Goal: Information Seeking & Learning: Learn about a topic

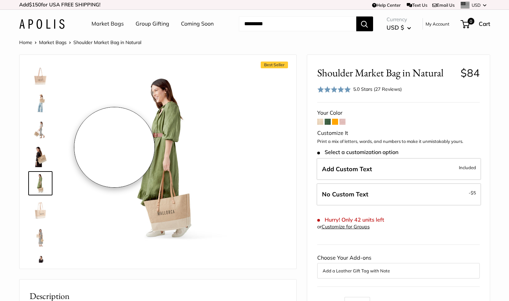
scroll to position [21, 0]
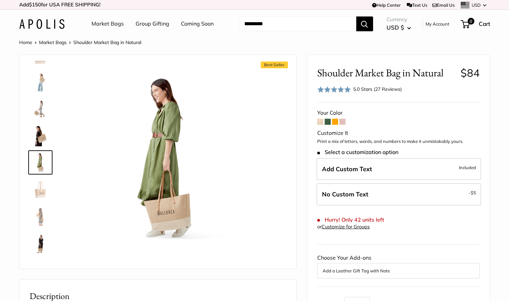
click at [37, 136] on img at bounding box center [41, 136] width 22 height 22
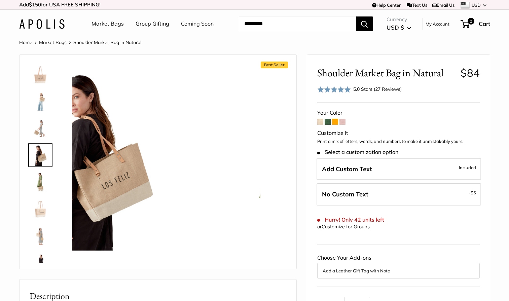
scroll to position [0, 0]
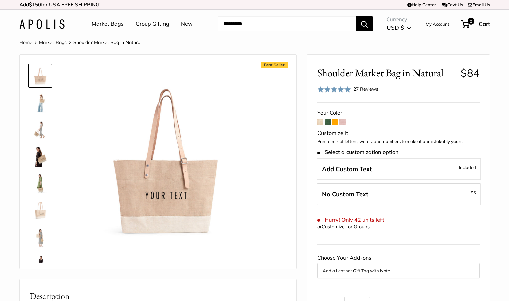
click at [33, 129] on img at bounding box center [41, 130] width 22 height 22
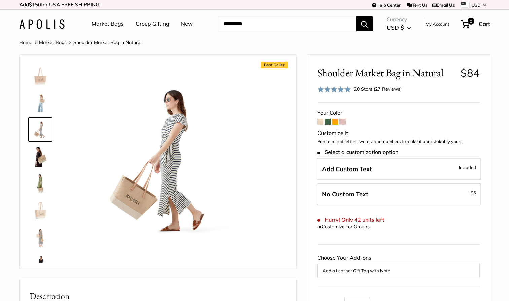
click at [42, 161] on img at bounding box center [41, 157] width 22 height 22
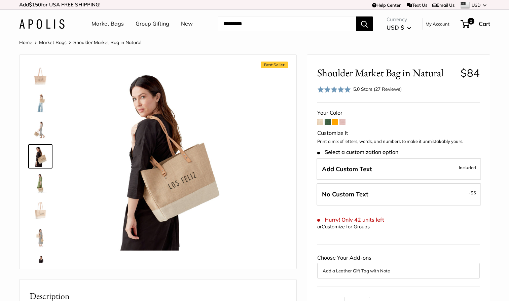
click at [44, 195] on div at bounding box center [43, 162] width 32 height 202
click at [40, 216] on img at bounding box center [41, 210] width 22 height 22
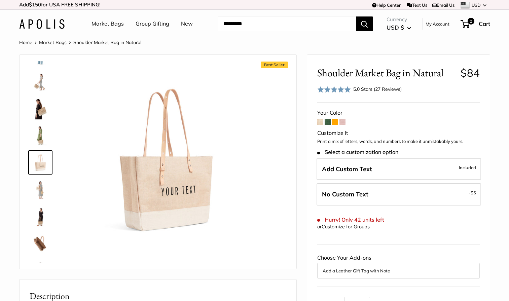
click at [41, 231] on link at bounding box center [40, 243] width 24 height 24
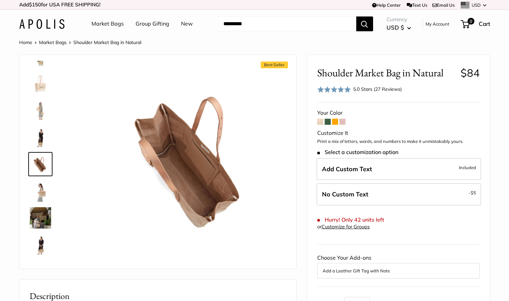
scroll to position [129, 0]
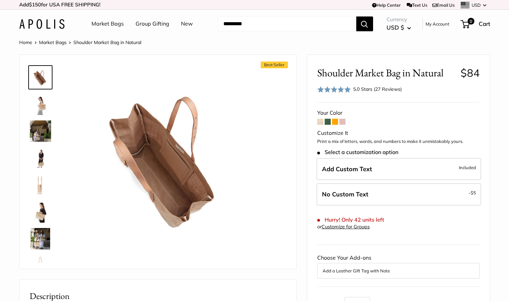
click at [43, 208] on img at bounding box center [41, 212] width 22 height 22
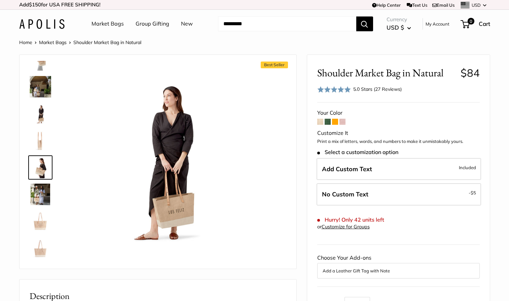
scroll to position [258, 0]
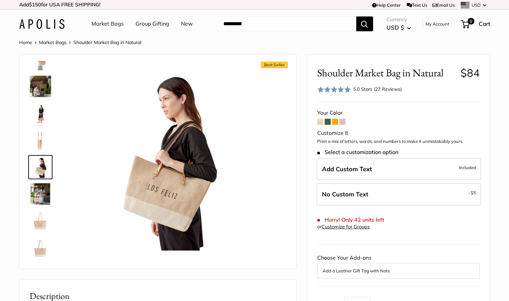
click at [40, 219] on img at bounding box center [41, 221] width 22 height 22
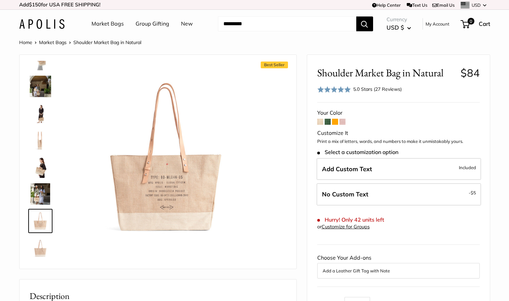
click at [39, 247] on img at bounding box center [41, 248] width 22 height 22
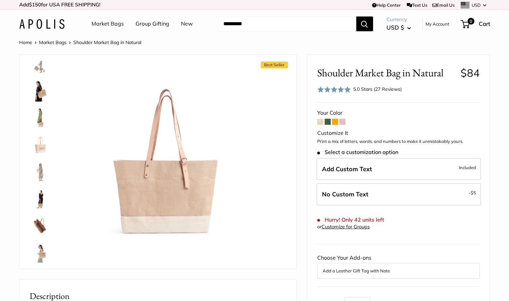
scroll to position [0, 0]
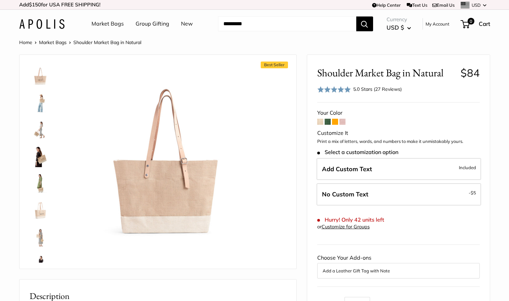
click at [44, 97] on img at bounding box center [41, 103] width 22 height 22
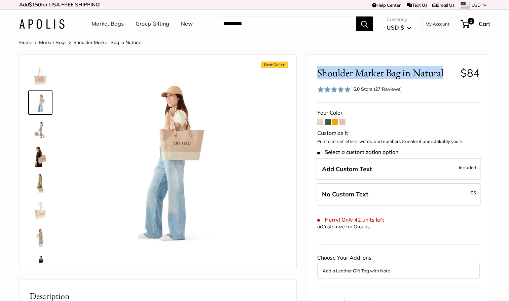
drag, startPoint x: 317, startPoint y: 72, endPoint x: 444, endPoint y: 74, distance: 127.2
click at [444, 74] on span "Shoulder Market Bag in Natural" at bounding box center [386, 73] width 138 height 12
copy span "Shoulder Market Bag in Natural"
